Goal: Task Accomplishment & Management: Use online tool/utility

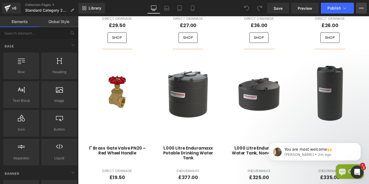
click at [358, 6] on button "View Live Page View with current Template Save Template to Library Schedule Pub…" at bounding box center [361, 8] width 11 height 11
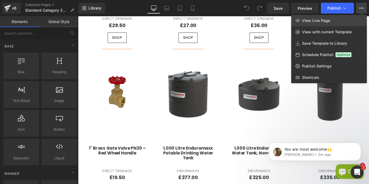
drag, startPoint x: 327, startPoint y: 19, endPoint x: 279, endPoint y: 3, distance: 50.5
click at [327, 19] on span "View Live Page" at bounding box center [316, 20] width 28 height 5
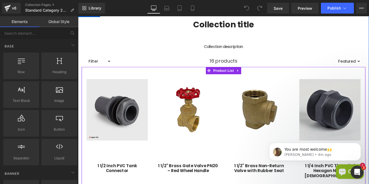
scroll to position [135, 0]
click at [232, 76] on span "Product List" at bounding box center [242, 77] width 26 height 8
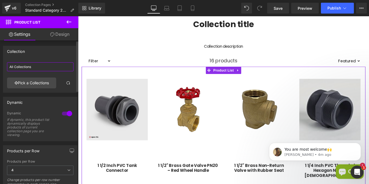
click at [31, 65] on input "All Collections" at bounding box center [40, 66] width 66 height 9
click at [28, 81] on link "Pick a Collections" at bounding box center [31, 82] width 49 height 11
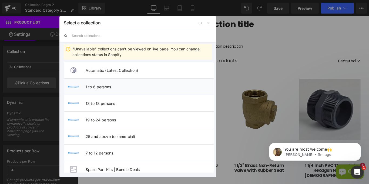
click at [119, 88] on span "1 to 6 persons" at bounding box center [150, 86] width 128 height 5
type input "1 to 6 persons"
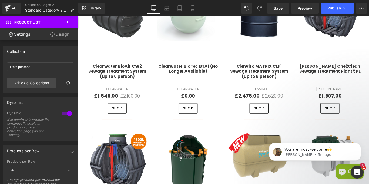
scroll to position [256, 0]
click at [360, 142] on button "Dismiss notification" at bounding box center [359, 144] width 7 height 7
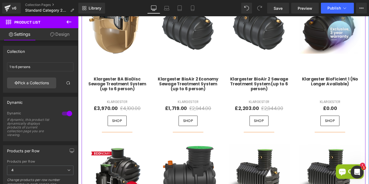
scroll to position [583, 0]
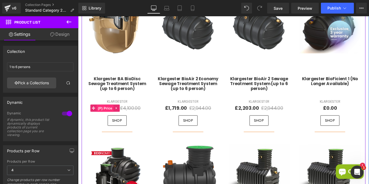
click at [99, 117] on span "(P) Price" at bounding box center [108, 119] width 19 height 8
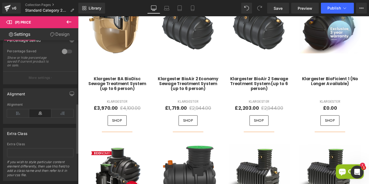
scroll to position [271, 0]
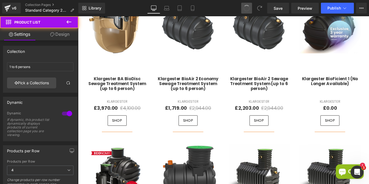
click at [242, 9] on button at bounding box center [246, 8] width 11 height 11
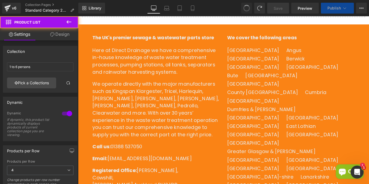
type input "All Collections"
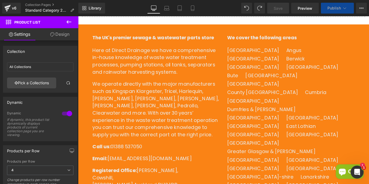
scroll to position [354, 0]
